Goal: Task Accomplishment & Management: Use online tool/utility

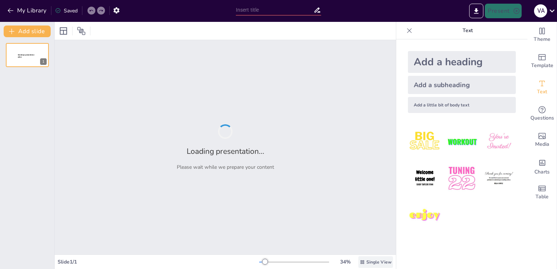
type input "Sostenibilidad y Eficiencia: La Innovación Técnica como [PERSON_NAME] de la Tec…"
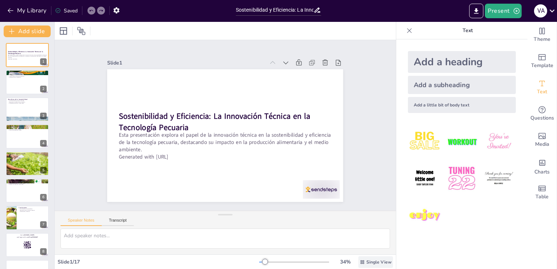
checkbox input "true"
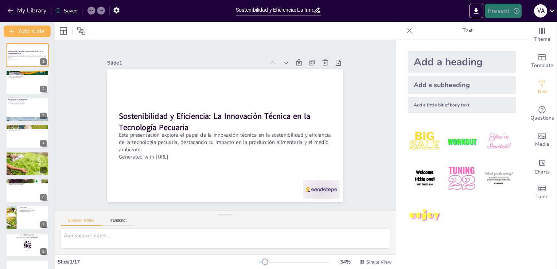
checkbox input "true"
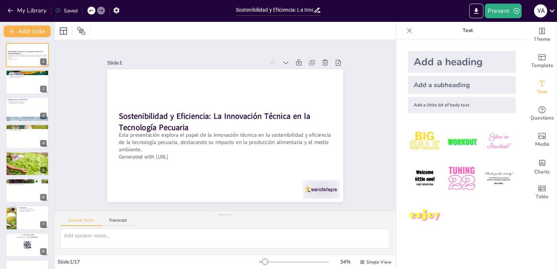
checkbox input "true"
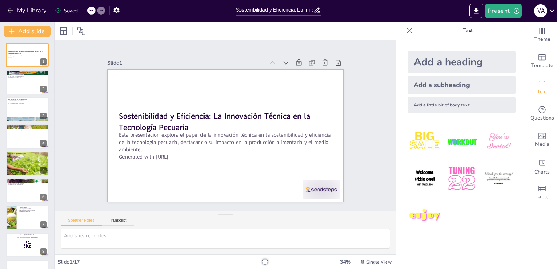
checkbox input "true"
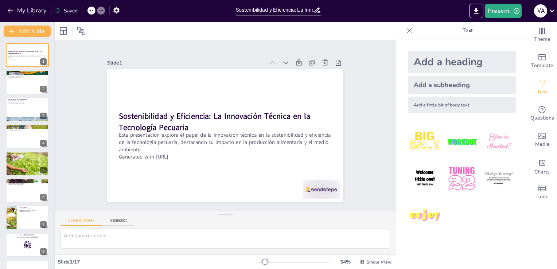
checkbox input "true"
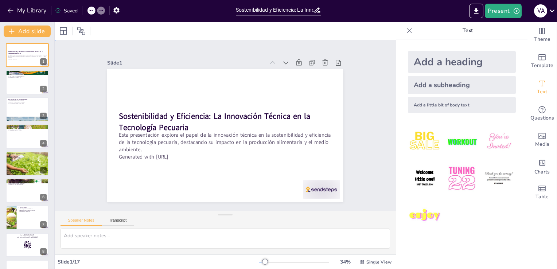
click at [351, 177] on div "Slide 1 Sostenibilidad y Eficiencia: La Innovación Técnica en la Tecnología Pec…" at bounding box center [225, 125] width 314 height 286
checkbox input "true"
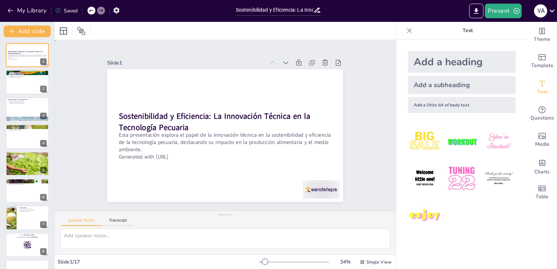
checkbox input "true"
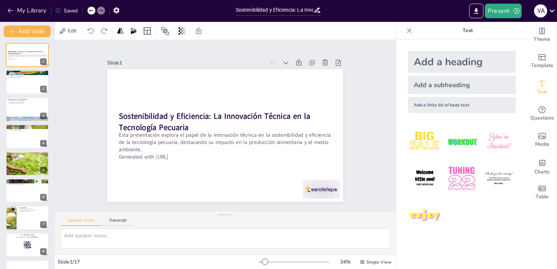
checkbox input "true"
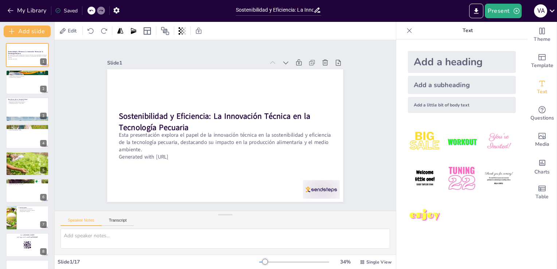
checkbox input "true"
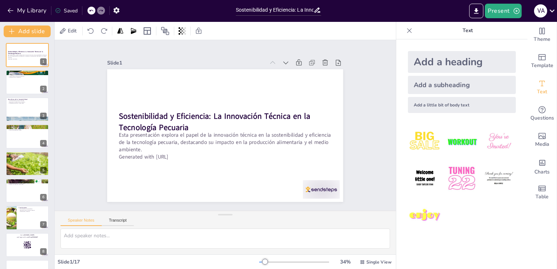
checkbox input "true"
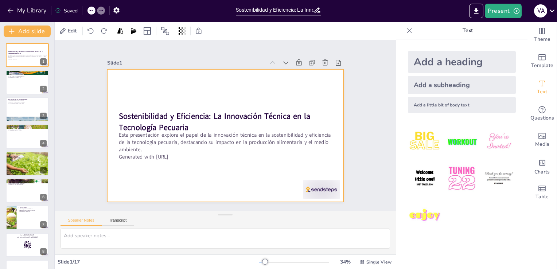
checkbox input "true"
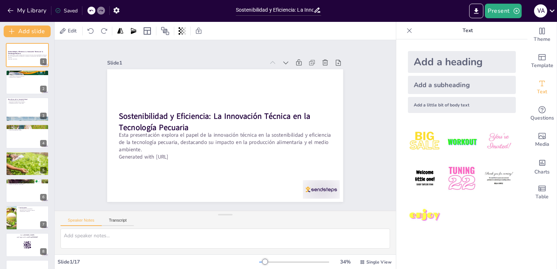
click at [211, 48] on div "Slide 1 Sostenibilidad y Eficiencia: La Innovación Técnica en la Tecnología Pec…" at bounding box center [225, 125] width 278 height 236
checkbox input "true"
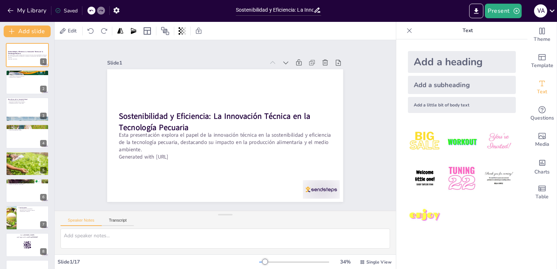
checkbox input "true"
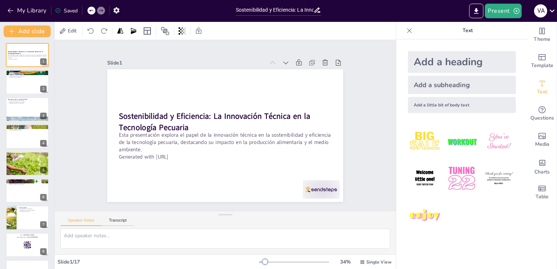
checkbox input "true"
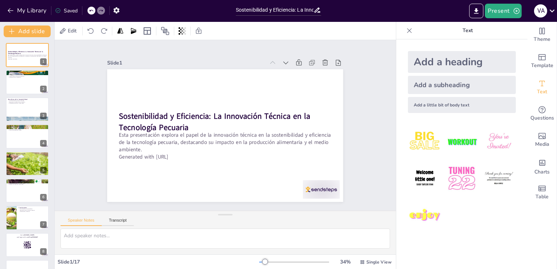
checkbox input "true"
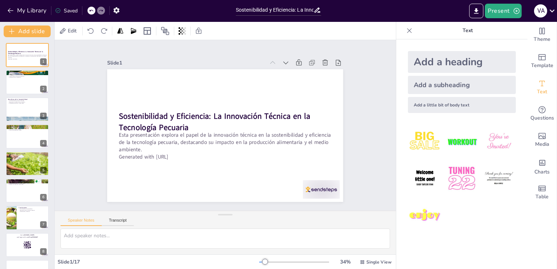
checkbox input "true"
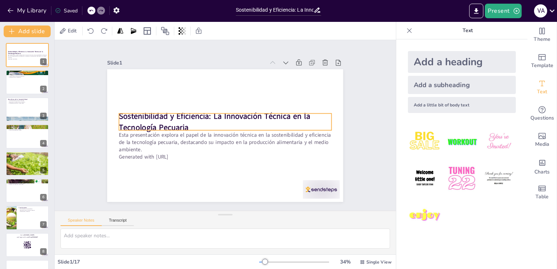
checkbox input "true"
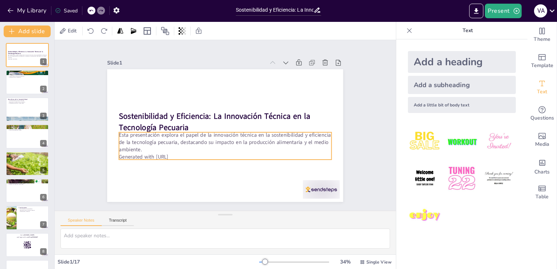
checkbox input "true"
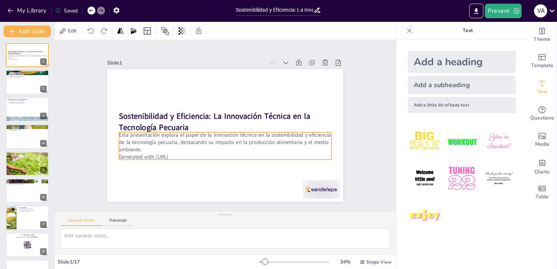
checkbox input "true"
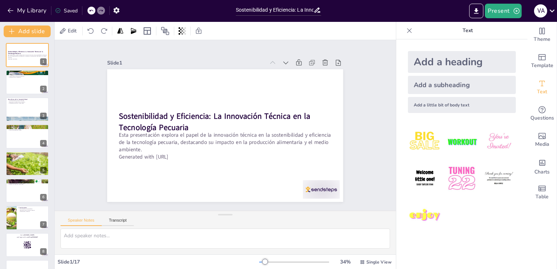
checkbox input "true"
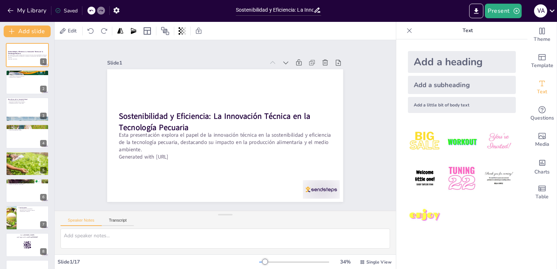
checkbox input "true"
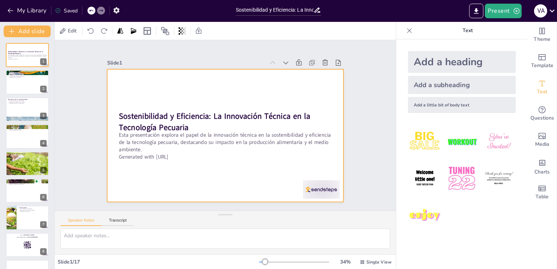
checkbox input "true"
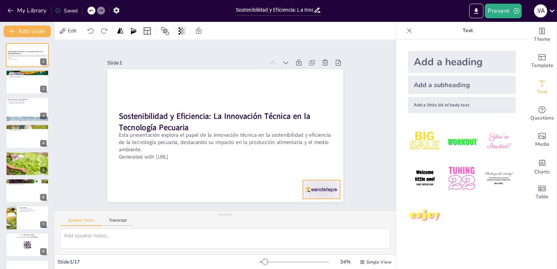
checkbox input "true"
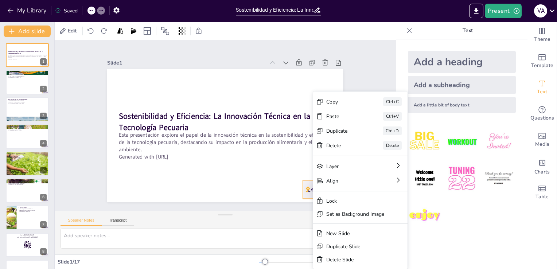
checkbox input "true"
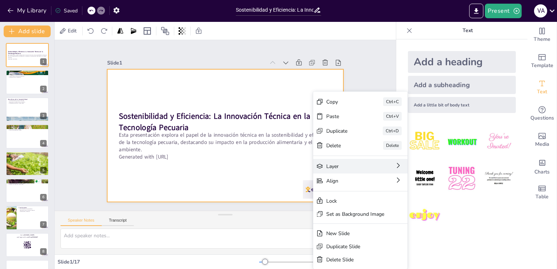
checkbox input "true"
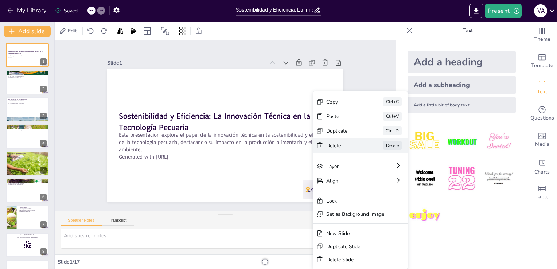
click at [364, 213] on div "Delete" at bounding box center [382, 220] width 37 height 14
checkbox input "true"
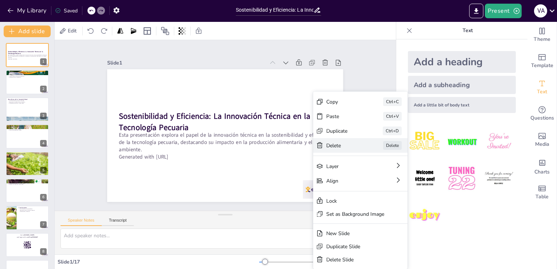
checkbox input "true"
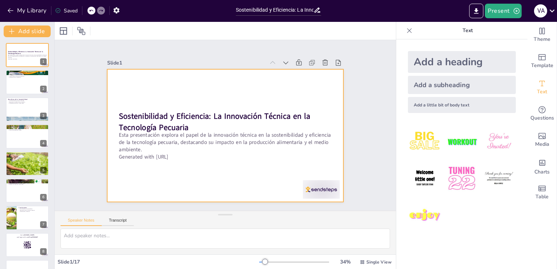
checkbox input "true"
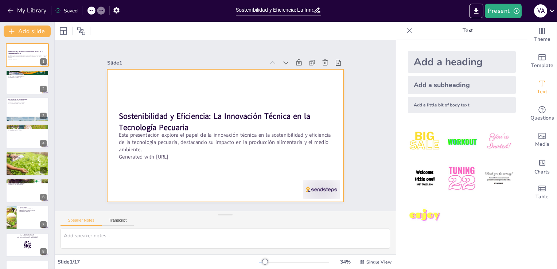
checkbox input "true"
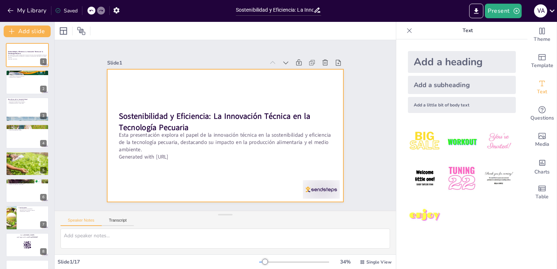
checkbox input "true"
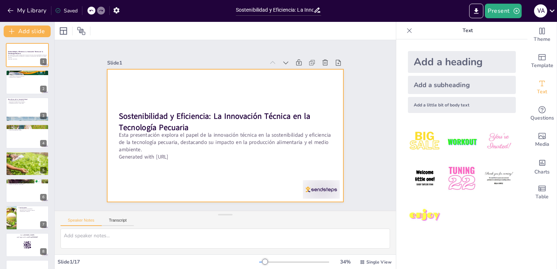
checkbox input "true"
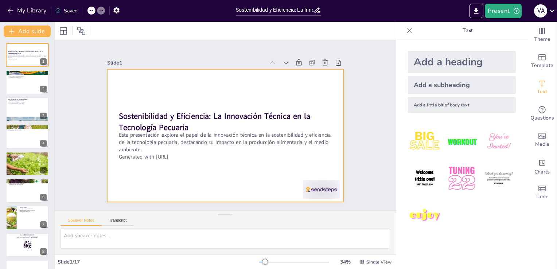
checkbox input "true"
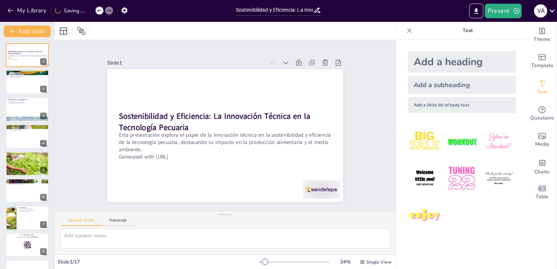
checkbox input "true"
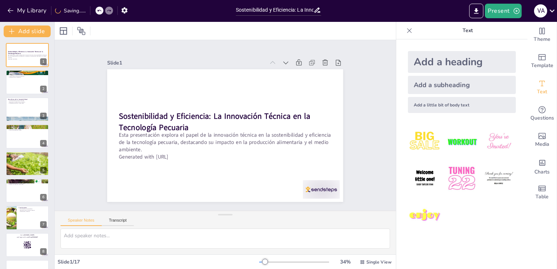
checkbox input "true"
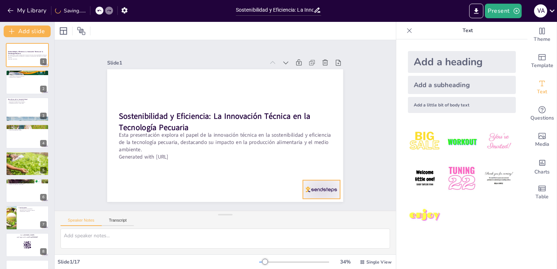
checkbox input "true"
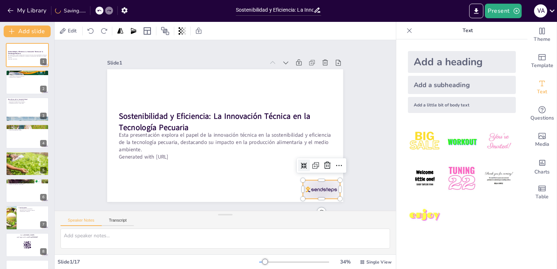
click at [323, 188] on div at bounding box center [314, 199] width 39 height 22
checkbox input "true"
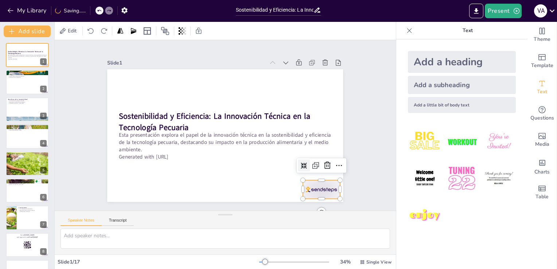
checkbox input "true"
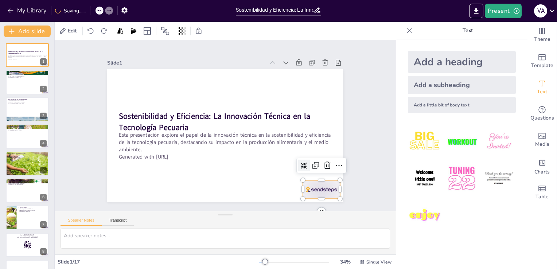
checkbox input "true"
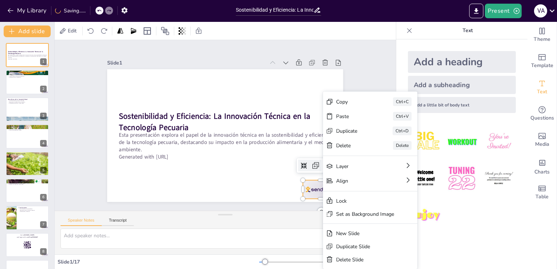
checkbox input "true"
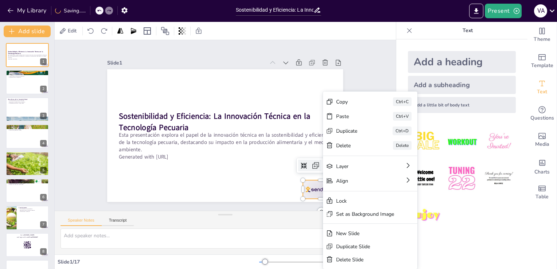
checkbox input "true"
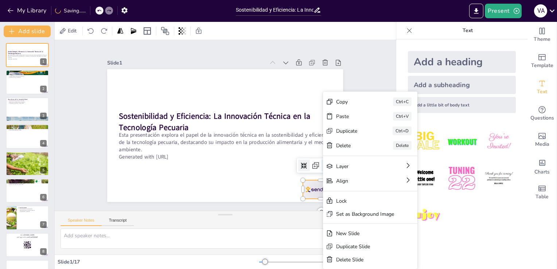
checkbox input "true"
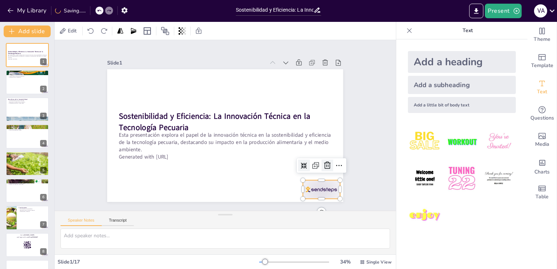
click at [306, 199] on icon at bounding box center [302, 203] width 9 height 9
checkbox input "true"
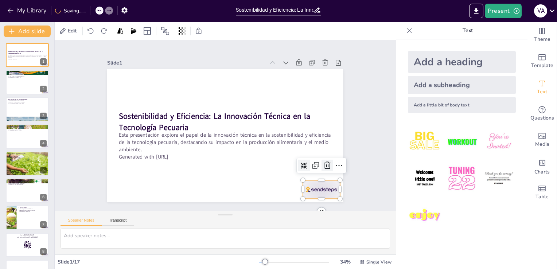
checkbox input "true"
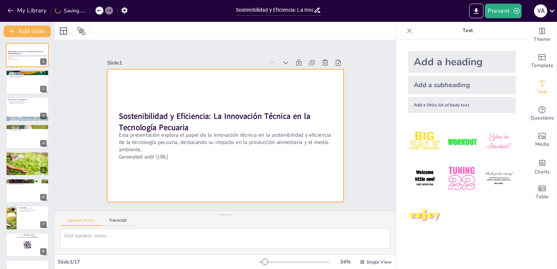
checkbox input "true"
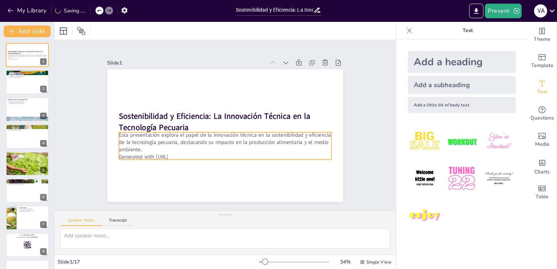
checkbox input "true"
click at [168, 156] on p "Generated with [URL]" at bounding box center [212, 154] width 197 height 93
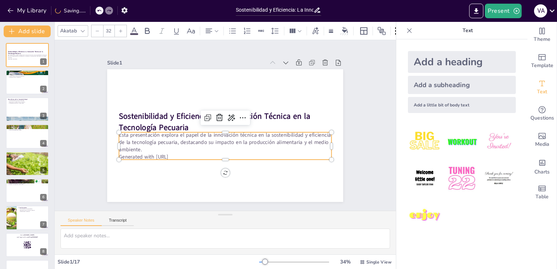
drag, startPoint x: 182, startPoint y: 152, endPoint x: 184, endPoint y: 155, distance: 3.8
click at [184, 155] on p "Generated with [URL]" at bounding box center [215, 155] width 204 height 73
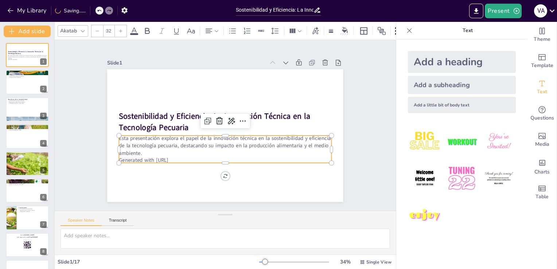
click at [184, 155] on p "Generated with [URL]" at bounding box center [190, 117] width 51 height 209
click at [184, 155] on p "Generated with [URL]" at bounding box center [214, 158] width 204 height 73
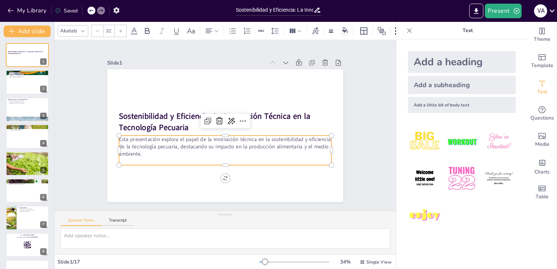
click at [367, 144] on div "Slide 1 Sostenibilidad y Eficiencia: La Innovación Técnica en la Tecnología Pec…" at bounding box center [225, 125] width 376 height 339
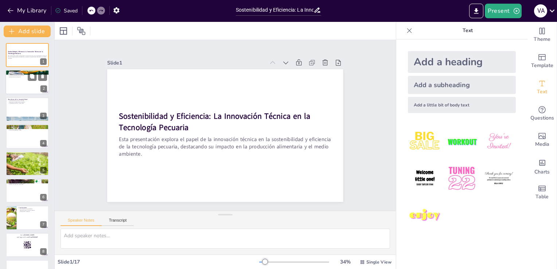
click at [37, 82] on div at bounding box center [27, 82] width 44 height 25
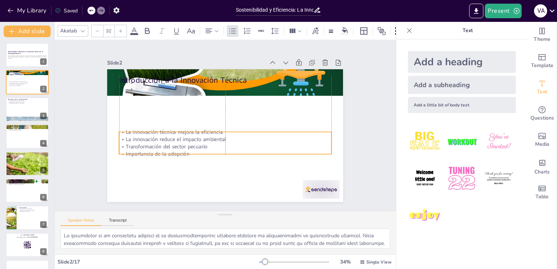
drag, startPoint x: 196, startPoint y: 87, endPoint x: 194, endPoint y: 132, distance: 45.2
click at [194, 132] on p "La innovación técnica mejora la eficiencia" at bounding box center [221, 131] width 187 height 113
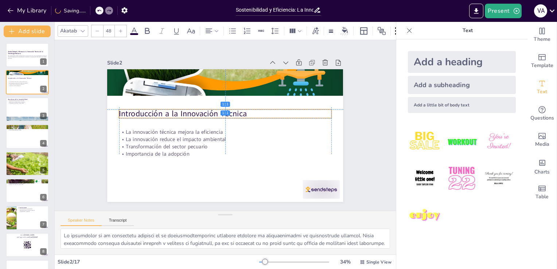
drag, startPoint x: 184, startPoint y: 78, endPoint x: 184, endPoint y: 110, distance: 31.3
click at [188, 110] on p "Introducción a la Innovación Técnica" at bounding box center [236, 121] width 96 height 198
click at [343, 144] on div "Slide 1 Sostenibilidad y Eficiencia: La Innovación Técnica en la Tecnología Pec…" at bounding box center [225, 125] width 277 height 153
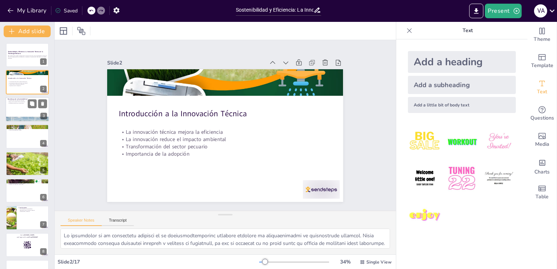
click at [35, 110] on div at bounding box center [27, 109] width 44 height 25
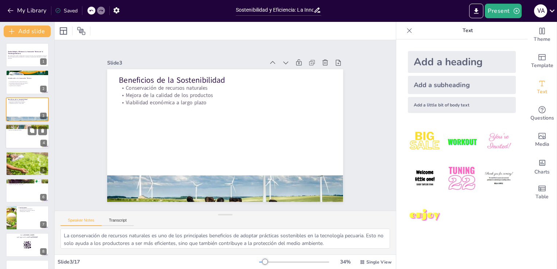
click at [23, 139] on div at bounding box center [27, 136] width 44 height 25
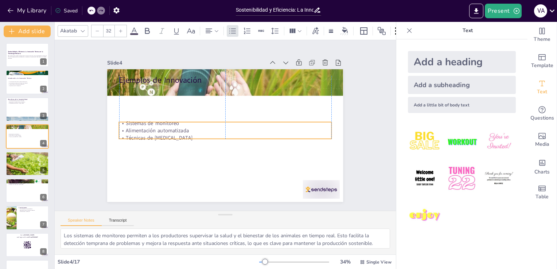
drag, startPoint x: 126, startPoint y: 86, endPoint x: 124, endPoint y: 122, distance: 35.4
click at [124, 122] on p "Sistemas de monitoreo" at bounding box center [226, 123] width 204 height 73
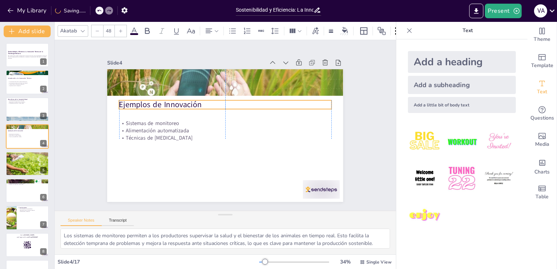
drag, startPoint x: 125, startPoint y: 77, endPoint x: 128, endPoint y: 101, distance: 24.5
click at [128, 101] on p "Ejemplos de Innovación" at bounding box center [225, 104] width 212 height 11
click at [40, 160] on button at bounding box center [42, 157] width 9 height 9
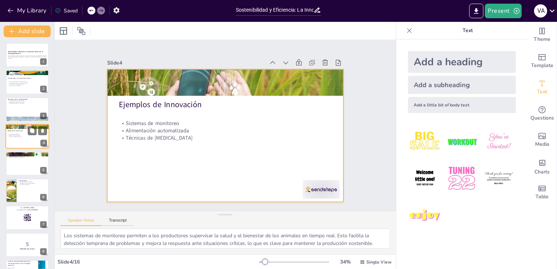
click at [25, 142] on div at bounding box center [27, 136] width 44 height 25
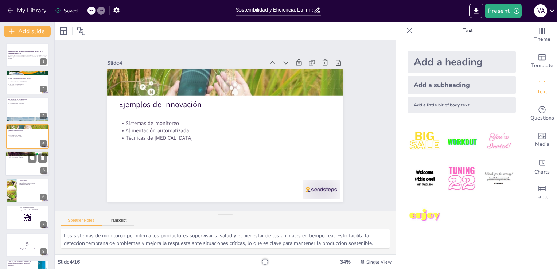
click at [24, 164] on div at bounding box center [27, 163] width 44 height 25
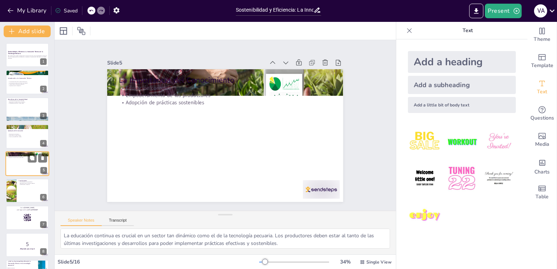
scroll to position [10, 0]
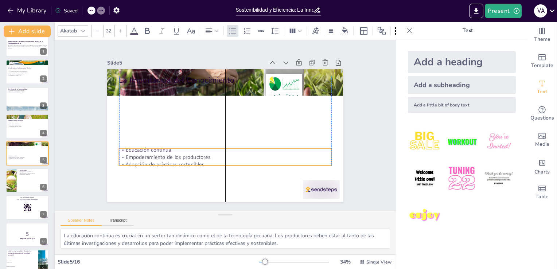
drag, startPoint x: 164, startPoint y: 89, endPoint x: 164, endPoint y: 151, distance: 62.0
click at [164, 151] on p "Empoderamiento de los productores" at bounding box center [209, 98] width 187 height 113
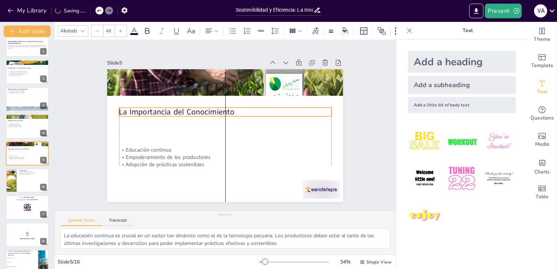
drag, startPoint x: 148, startPoint y: 77, endPoint x: 147, endPoint y: 109, distance: 31.7
click at [147, 109] on p "La Importancia del Conocimiento" at bounding box center [227, 111] width 212 height 33
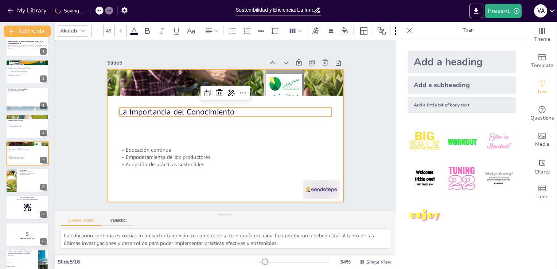
click at [233, 142] on div at bounding box center [221, 135] width 265 height 199
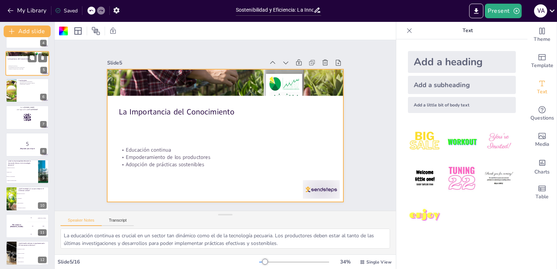
scroll to position [83, 0]
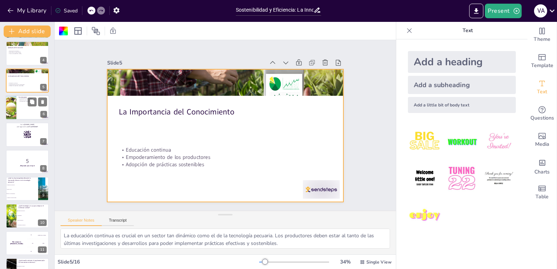
click at [20, 104] on div at bounding box center [27, 107] width 44 height 25
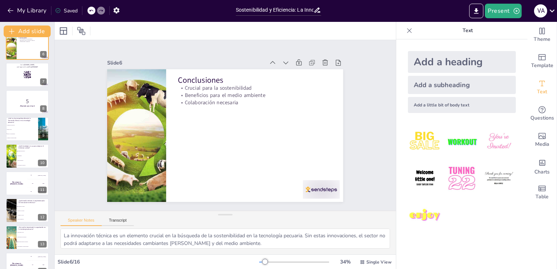
scroll to position [147, 0]
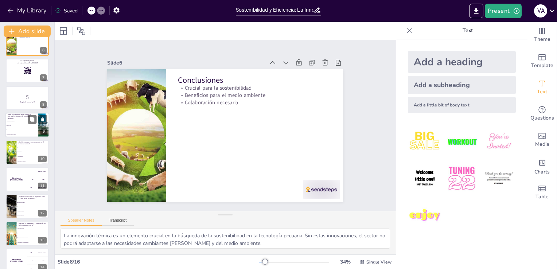
click at [26, 126] on li "Reducir costos" at bounding box center [21, 125] width 33 height 4
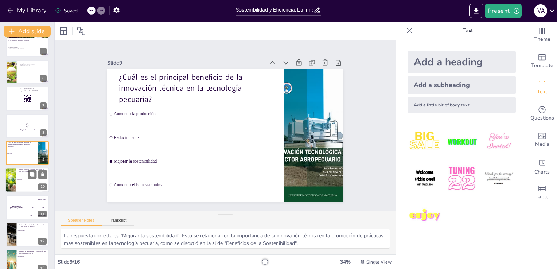
click at [27, 183] on li "Riego automático" at bounding box center [32, 184] width 33 height 5
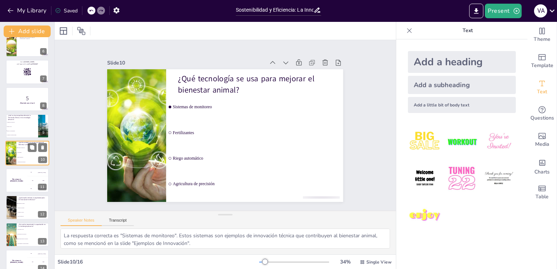
click at [27, 183] on div "200 Jaap" at bounding box center [38, 180] width 22 height 8
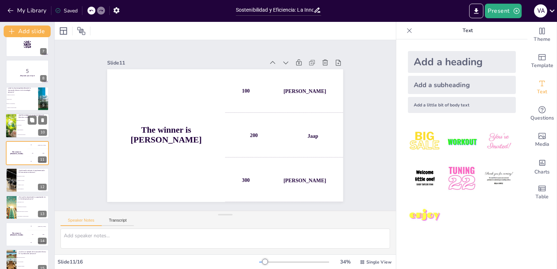
scroll to position [210, 0]
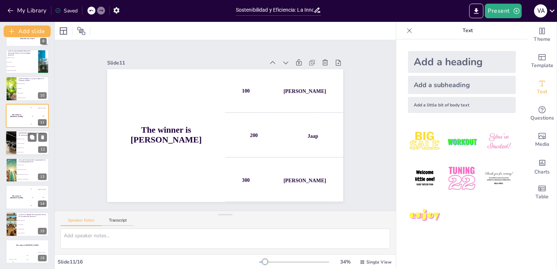
click at [25, 150] on li "Mayor producción" at bounding box center [32, 152] width 33 height 4
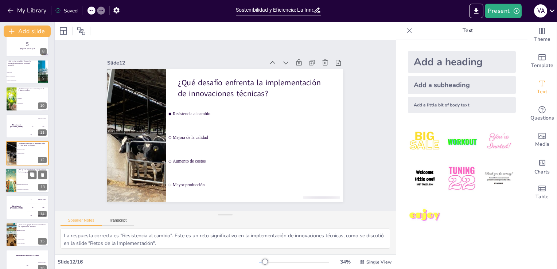
click at [25, 182] on li "Para adoptar nuevas tecnologías" at bounding box center [32, 184] width 33 height 5
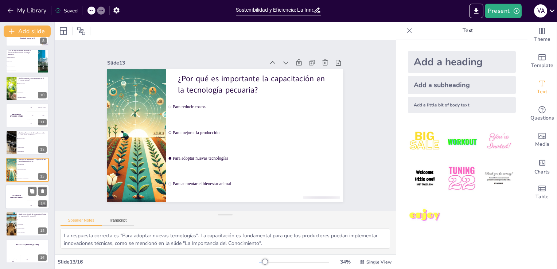
click at [21, 204] on div "The winner is Niels 🏆" at bounding box center [16, 196] width 22 height 25
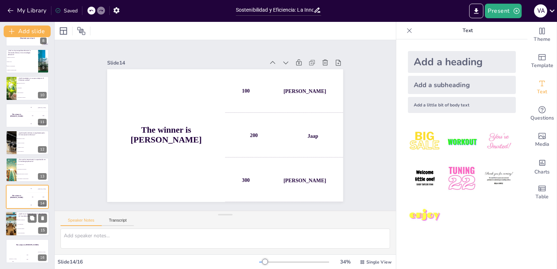
click at [25, 232] on span "Cultivos tradicionales" at bounding box center [32, 232] width 31 height 1
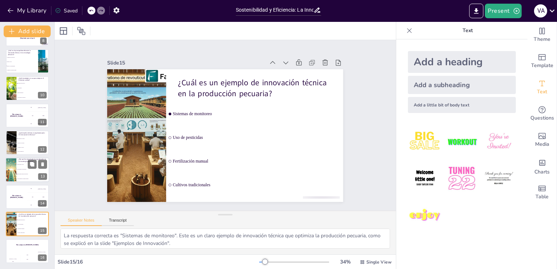
click at [22, 171] on li "Para mejorar la producción" at bounding box center [32, 169] width 33 height 5
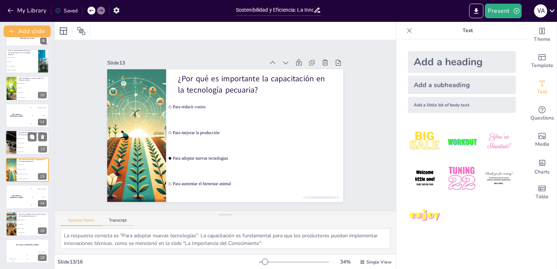
click at [24, 151] on li "Mayor producción" at bounding box center [32, 152] width 33 height 4
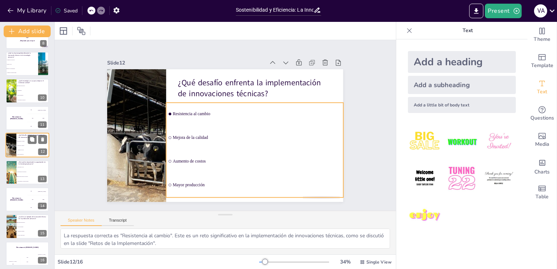
scroll to position [210, 0]
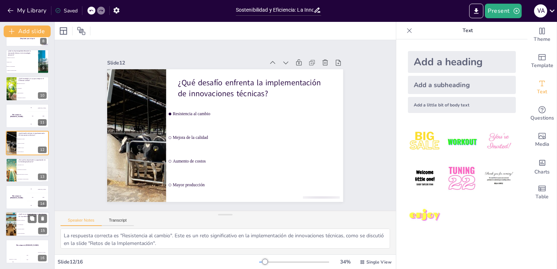
click at [30, 224] on span "Uso de pesticidas" at bounding box center [32, 224] width 31 height 1
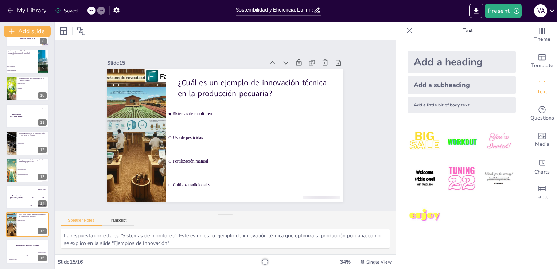
click at [356, 139] on div "Slide 1 Sostenibilidad y Eficiencia: La Innovación Técnica en la Tecnología Pec…" at bounding box center [225, 125] width 302 height 207
click at [351, 124] on icon at bounding box center [354, 128] width 7 height 8
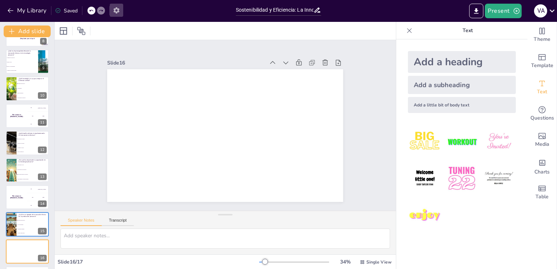
click at [115, 13] on icon "button" at bounding box center [117, 11] width 8 height 8
click at [360, 27] on div at bounding box center [225, 31] width 341 height 18
click at [516, 13] on icon "button" at bounding box center [516, 10] width 7 height 7
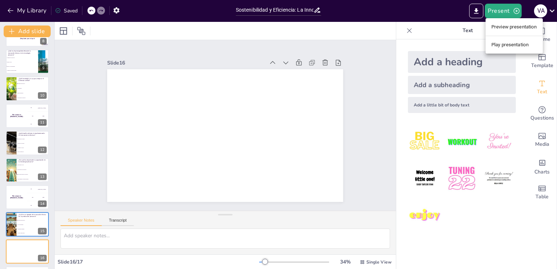
click at [512, 47] on li "Play presentation" at bounding box center [513, 45] width 57 height 12
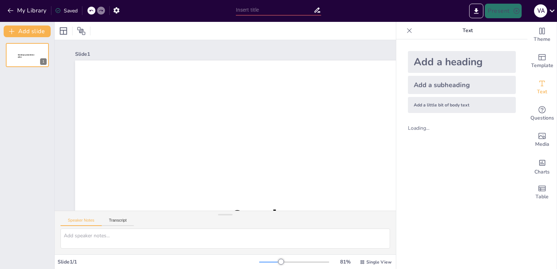
type input "Sostenibilidad y Eficiencia: La Innovación Técnica como [PERSON_NAME] de la Tec…"
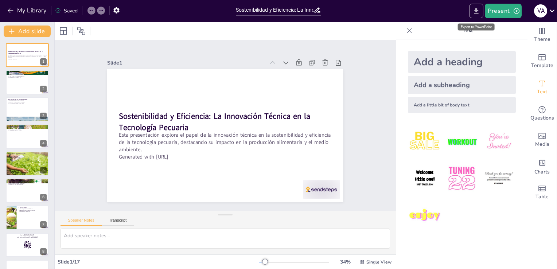
click at [473, 11] on icon "Export to PowerPoint" at bounding box center [476, 11] width 8 height 8
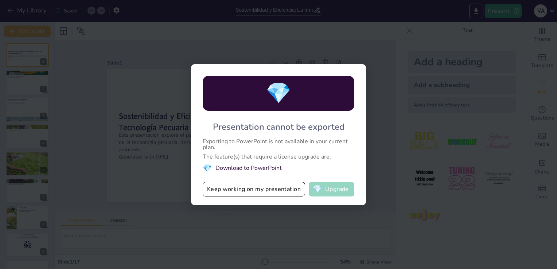
click at [338, 191] on button "💎 Upgrade" at bounding box center [332, 189] width 46 height 15
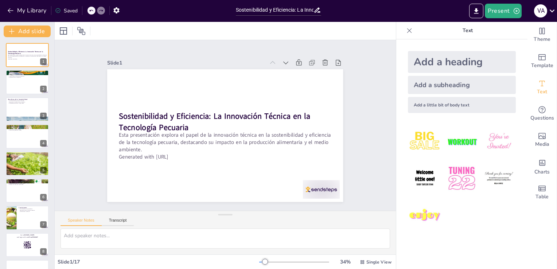
checkbox input "true"
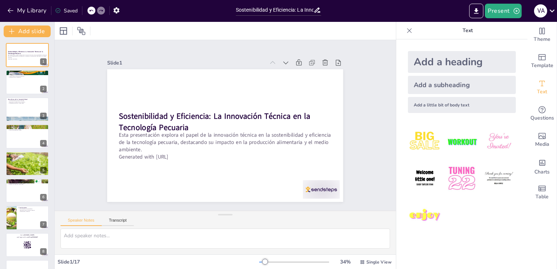
checkbox input "true"
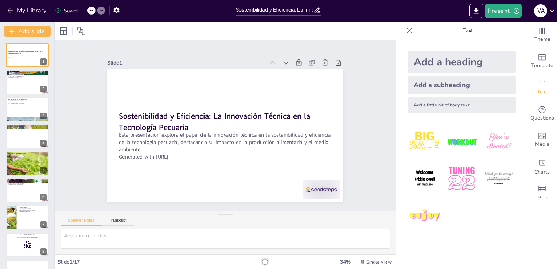
checkbox input "true"
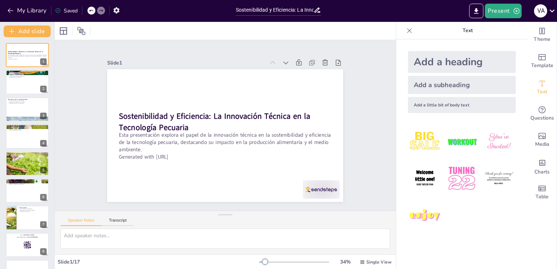
checkbox input "true"
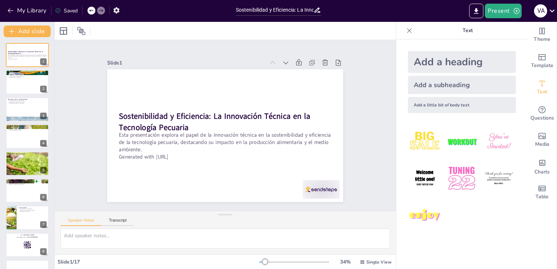
checkbox input "true"
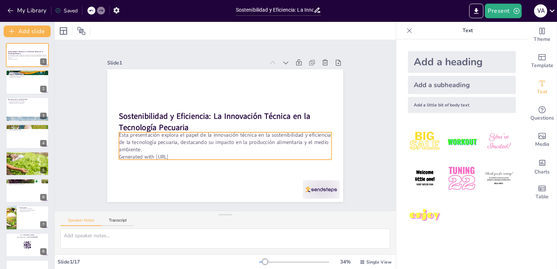
checkbox input "true"
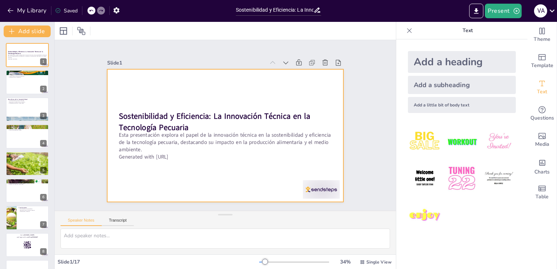
checkbox input "true"
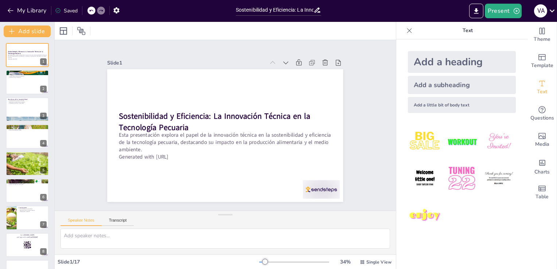
checkbox input "true"
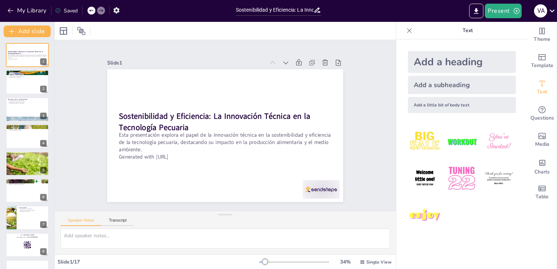
checkbox input "true"
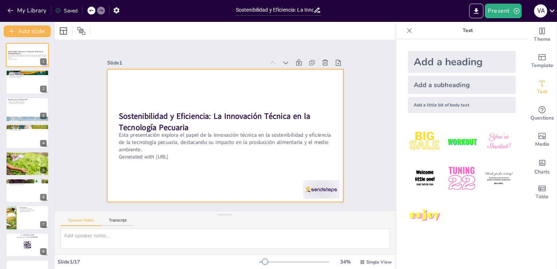
checkbox input "true"
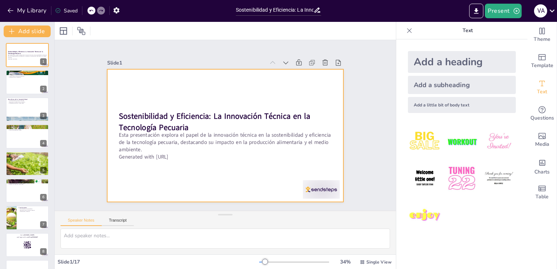
checkbox input "true"
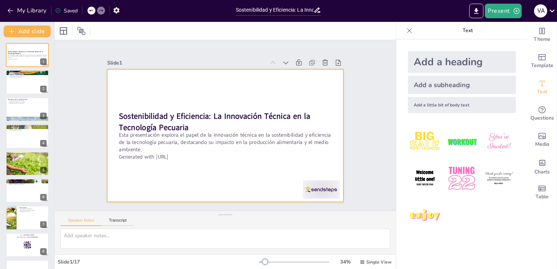
checkbox input "true"
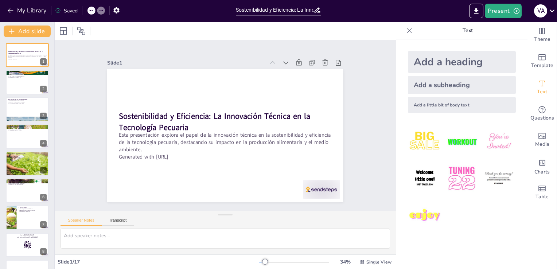
checkbox input "true"
